Goal: Task Accomplishment & Management: Manage account settings

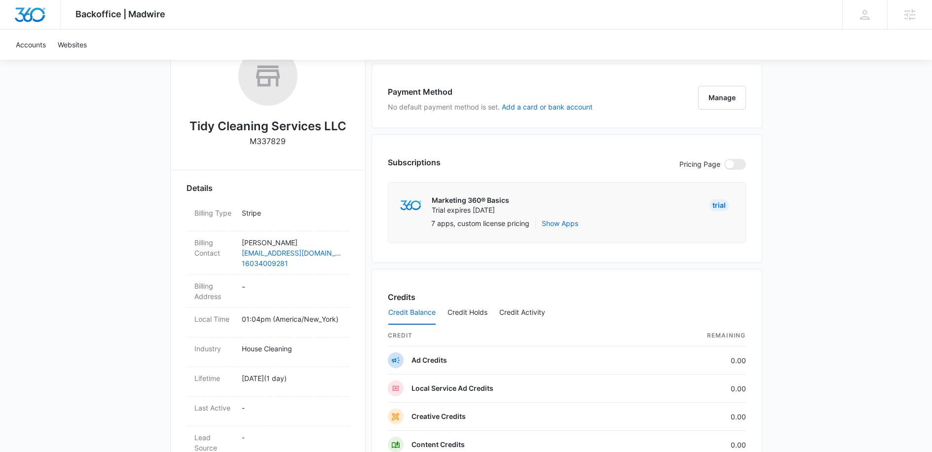
scroll to position [176, 0]
click at [262, 289] on dd "-" at bounding box center [292, 289] width 100 height 21
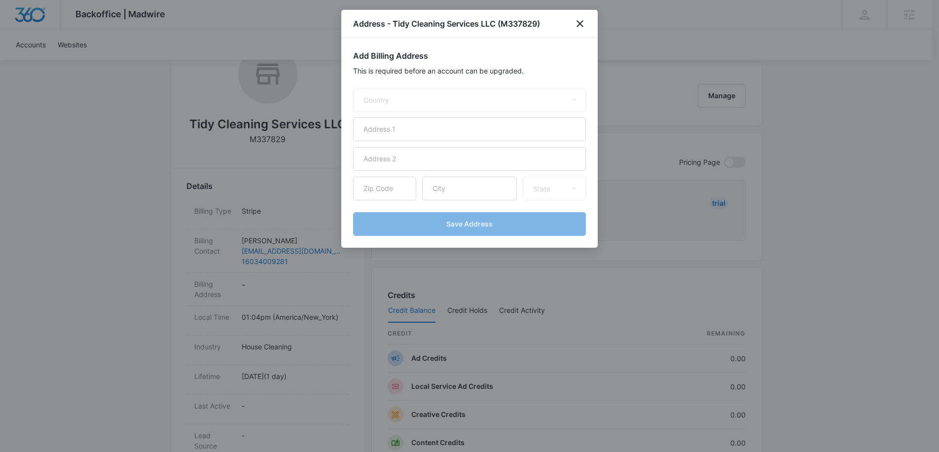
select select "US"
click at [404, 131] on input "text" at bounding box center [469, 129] width 233 height 24
paste input "[STREET_ADDRESS]"
paste input "Milford"
drag, startPoint x: 453, startPoint y: 129, endPoint x: 421, endPoint y: 129, distance: 32.1
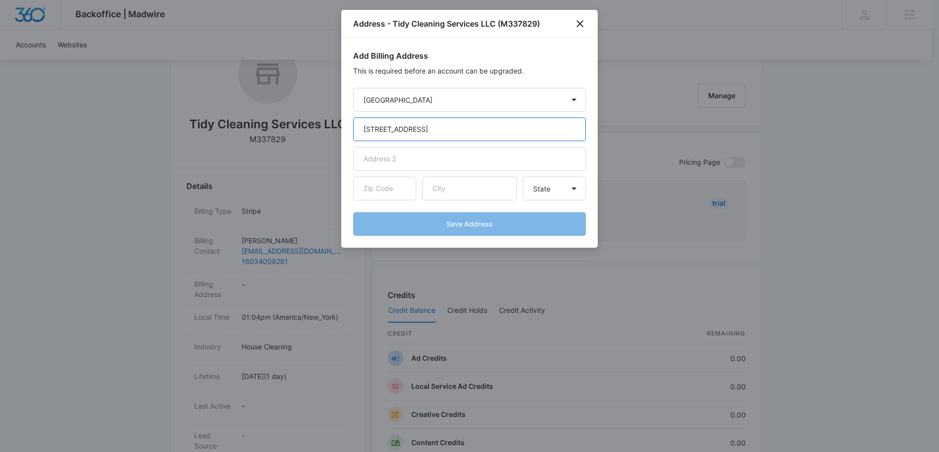
click at [421, 129] on input "[STREET_ADDRESS]" at bounding box center [469, 129] width 233 height 24
type input "[STREET_ADDRESS]"
click at [476, 188] on input "text" at bounding box center [469, 189] width 95 height 24
paste input "Milford"
type input "Milford"
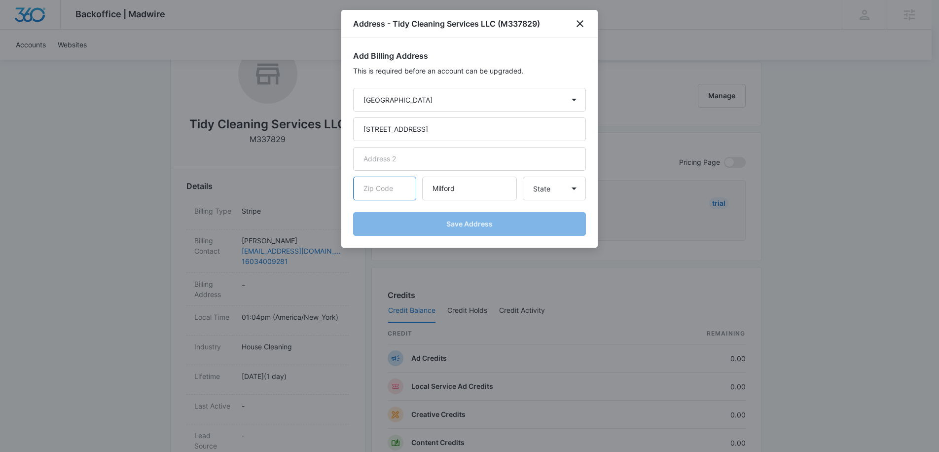
click at [381, 191] on input "text" at bounding box center [384, 189] width 63 height 24
paste input "03055"
type input "03055"
click at [545, 185] on select "State [US_STATE] [US_STATE] [US_STATE] [US_STATE] [US_STATE] [US_STATE] [US_STA…" at bounding box center [554, 189] width 63 height 24
select select "NH"
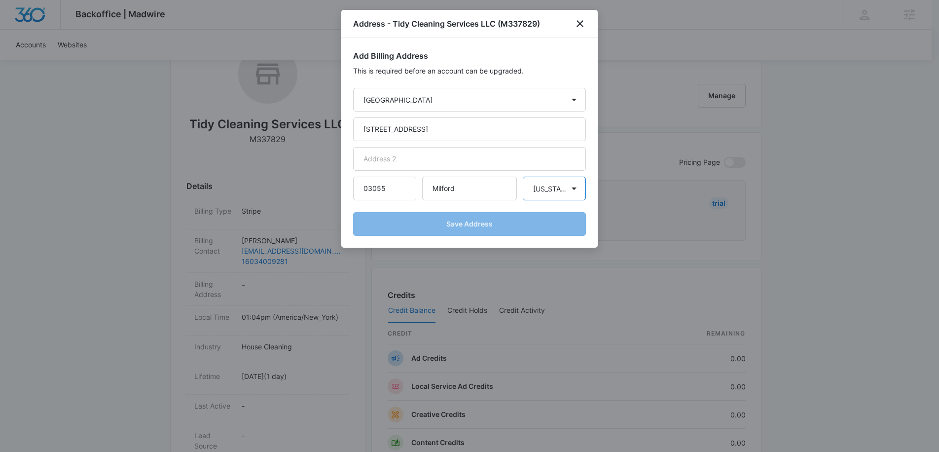
click at [523, 177] on select "State [US_STATE] [US_STATE] [US_STATE] [US_STATE] [US_STATE] [US_STATE] [US_STA…" at bounding box center [554, 189] width 63 height 24
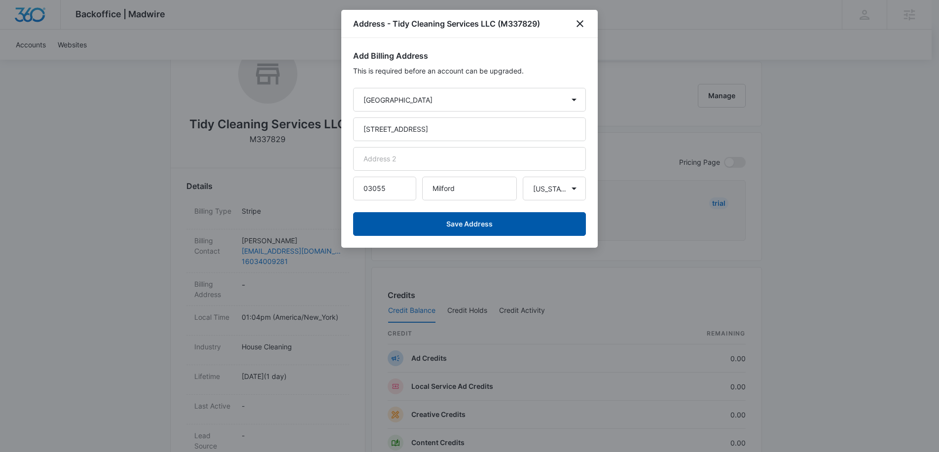
click at [475, 228] on button "Save Address" at bounding box center [469, 224] width 233 height 24
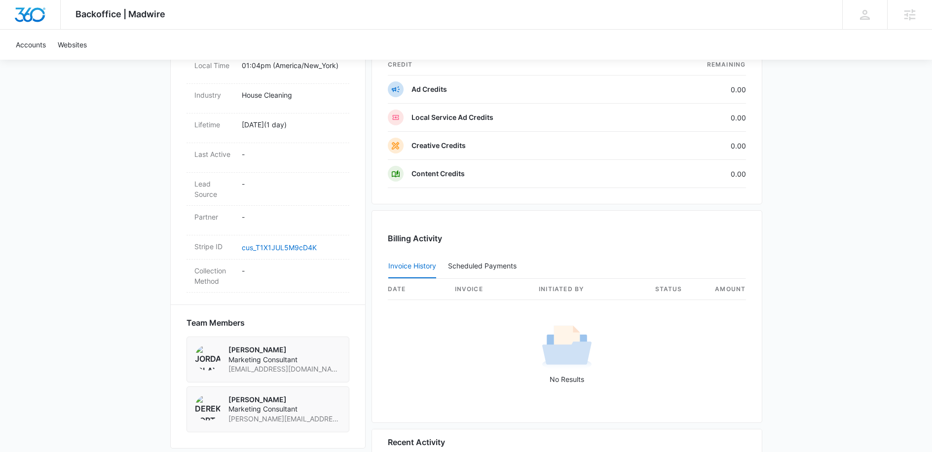
scroll to position [541, 0]
